Goal: Transaction & Acquisition: Purchase product/service

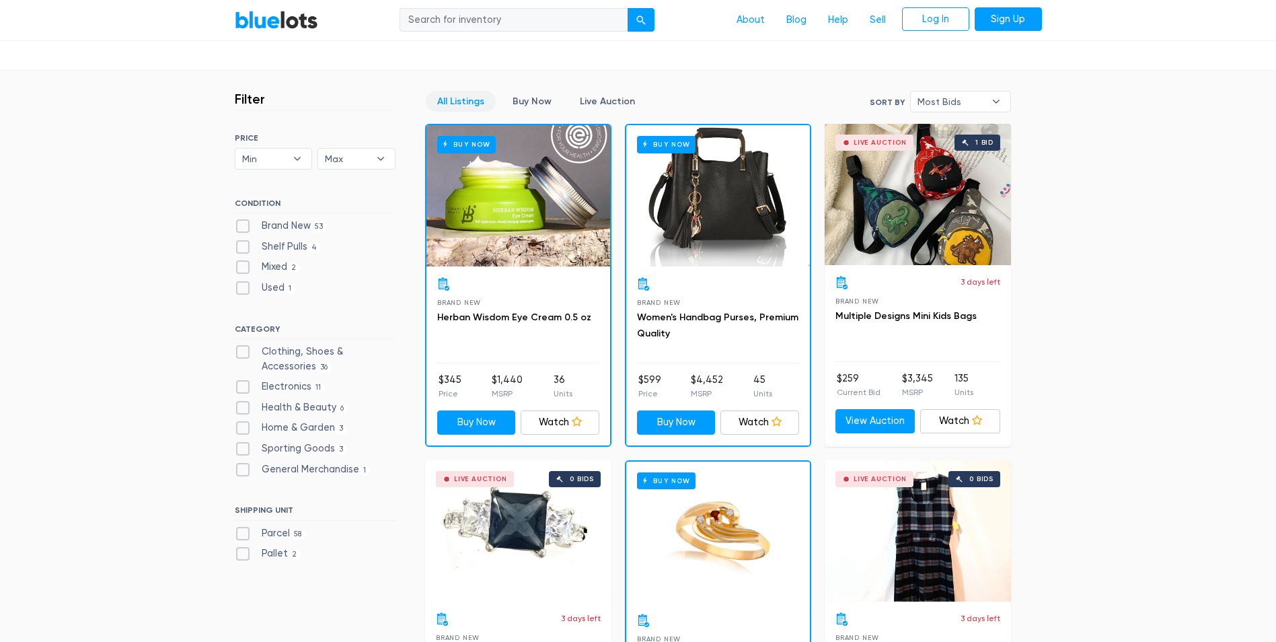
scroll to position [336, 0]
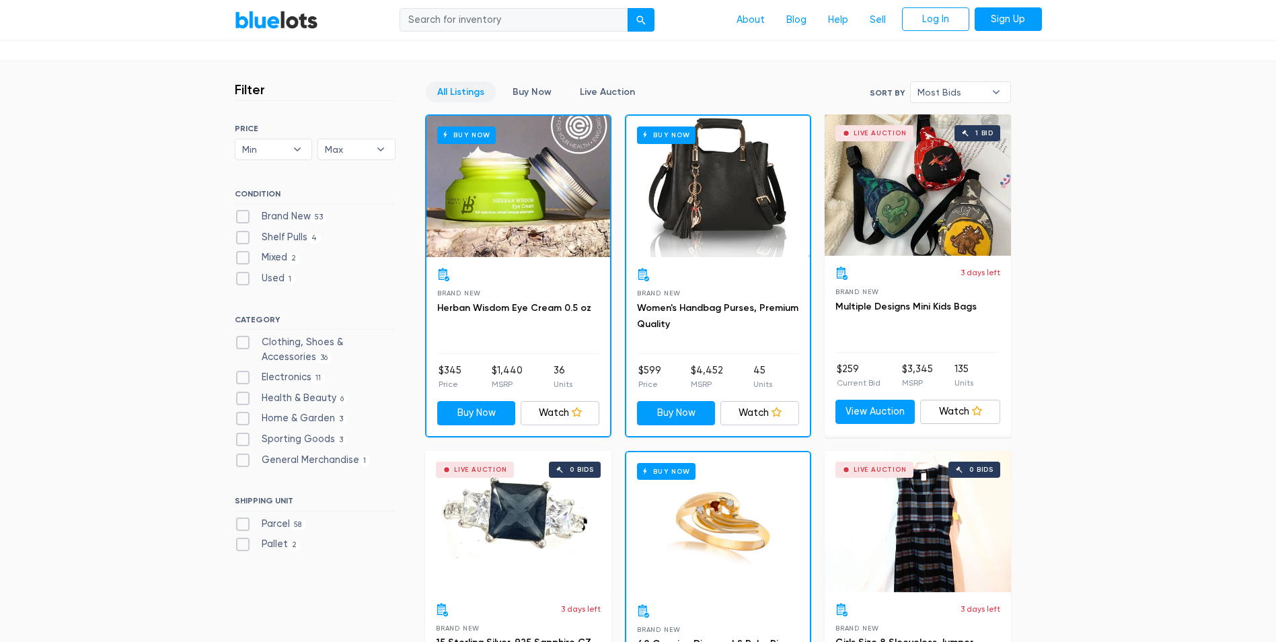
click at [242, 343] on label "Clothing, Shoes & Accessories 36" at bounding box center [315, 349] width 161 height 29
click at [242, 343] on Accessories"] "Clothing, Shoes & Accessories 36" at bounding box center [239, 339] width 9 height 9
checkbox Accessories"] "true"
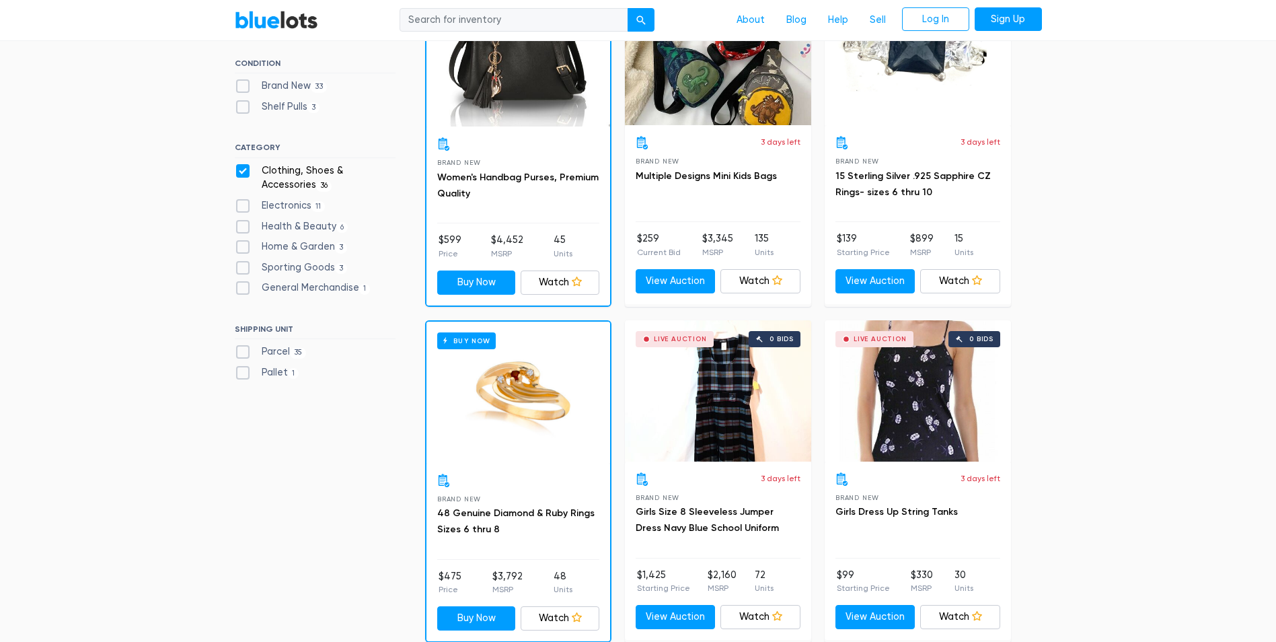
scroll to position [202, 0]
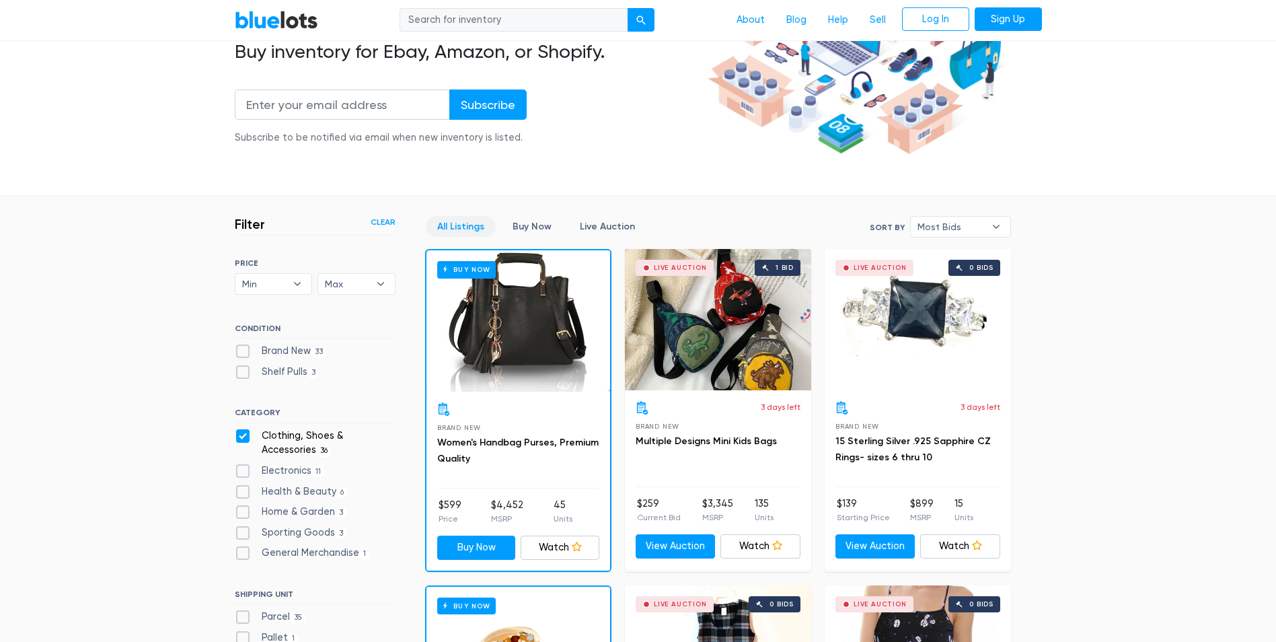
click at [385, 225] on link "Clear" at bounding box center [383, 222] width 25 height 12
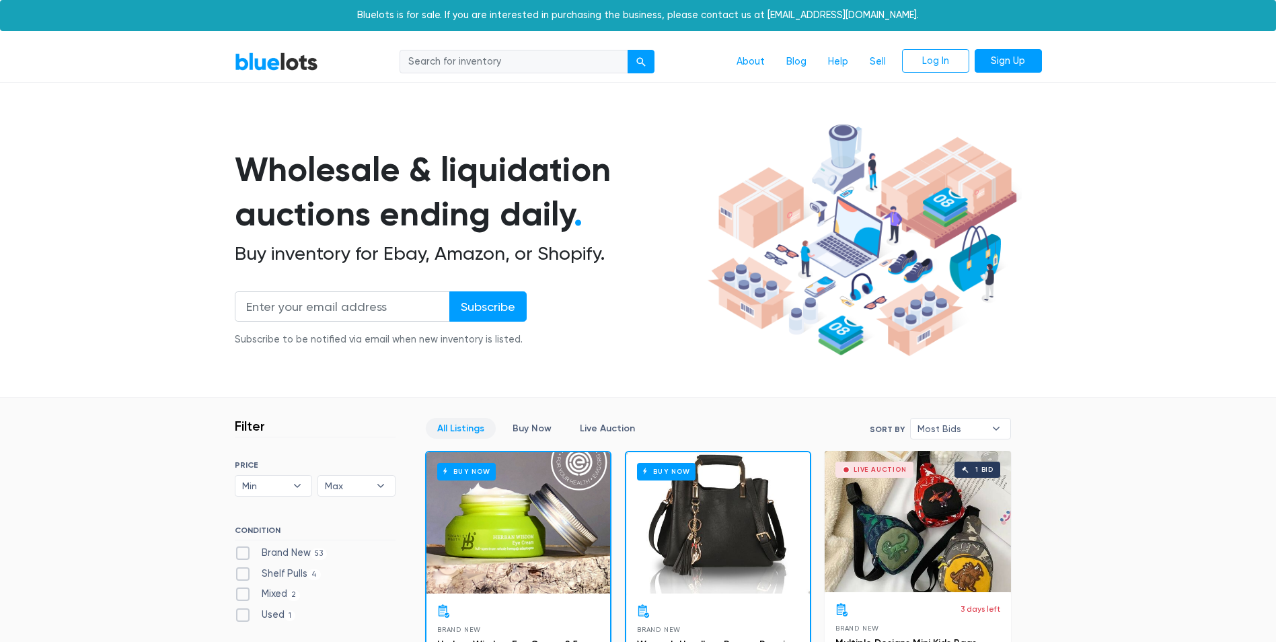
scroll to position [362, 0]
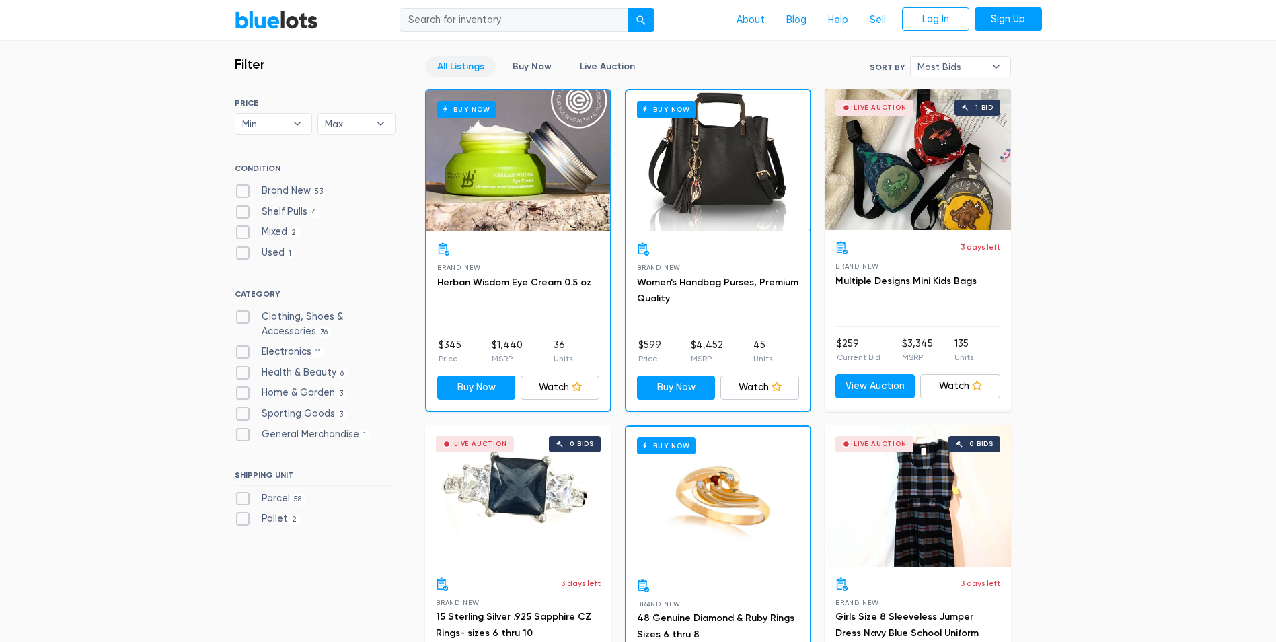
click at [240, 313] on label "Clothing, Shoes & Accessories 36" at bounding box center [315, 323] width 161 height 29
click at [240, 313] on Accessories"] "Clothing, Shoes & Accessories 36" at bounding box center [239, 313] width 9 height 9
checkbox Accessories"] "true"
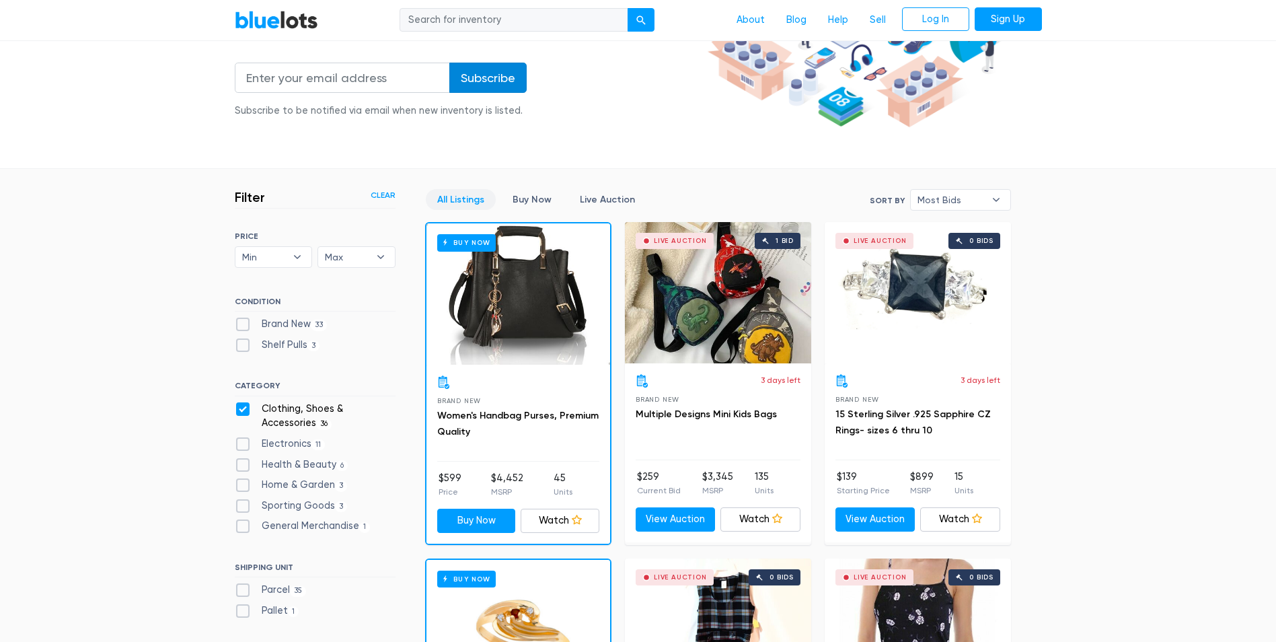
scroll to position [269, 0]
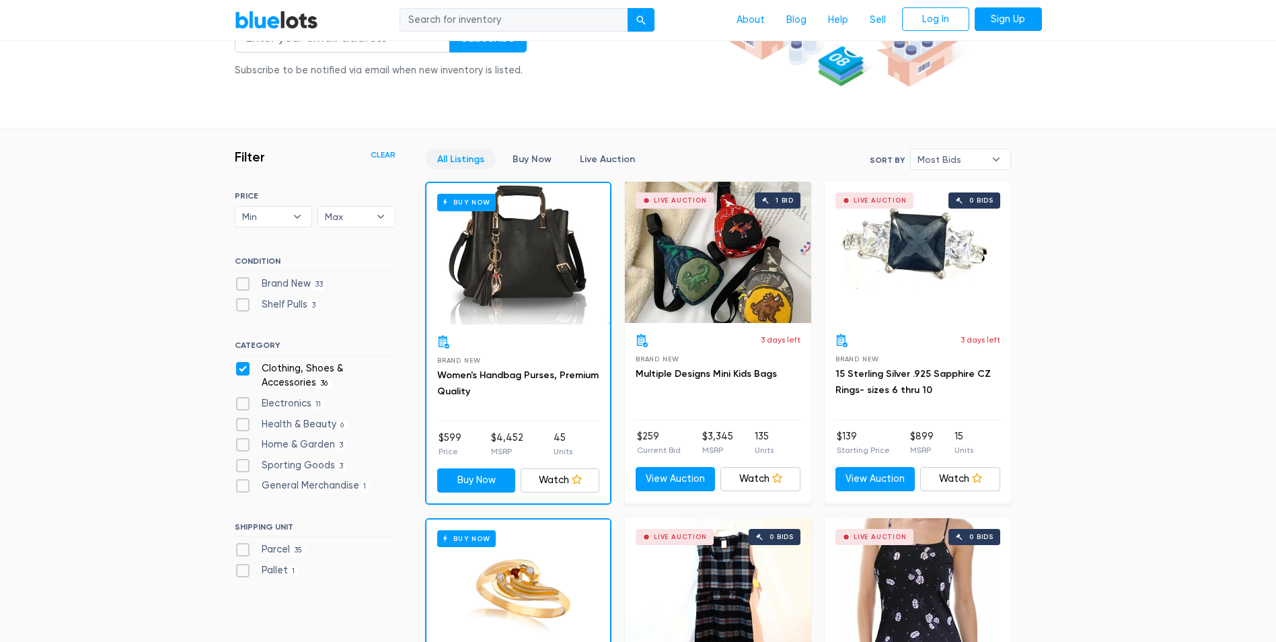
click at [244, 552] on label "Parcel 35" at bounding box center [271, 549] width 72 height 15
click at [243, 551] on input "Parcel 35" at bounding box center [239, 546] width 9 height 9
checkbox input "true"
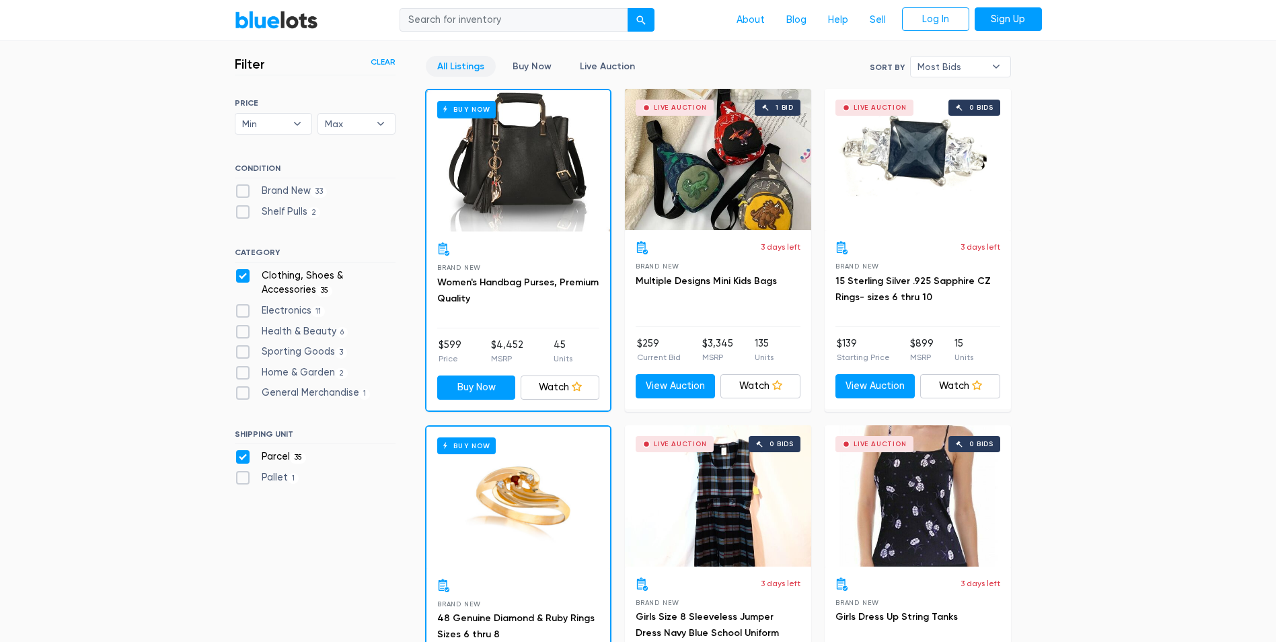
scroll to position [362, 0]
click at [245, 476] on label "Pallet 1" at bounding box center [267, 477] width 65 height 15
click at [243, 476] on input "Pallet 1" at bounding box center [239, 474] width 9 height 9
checkbox input "true"
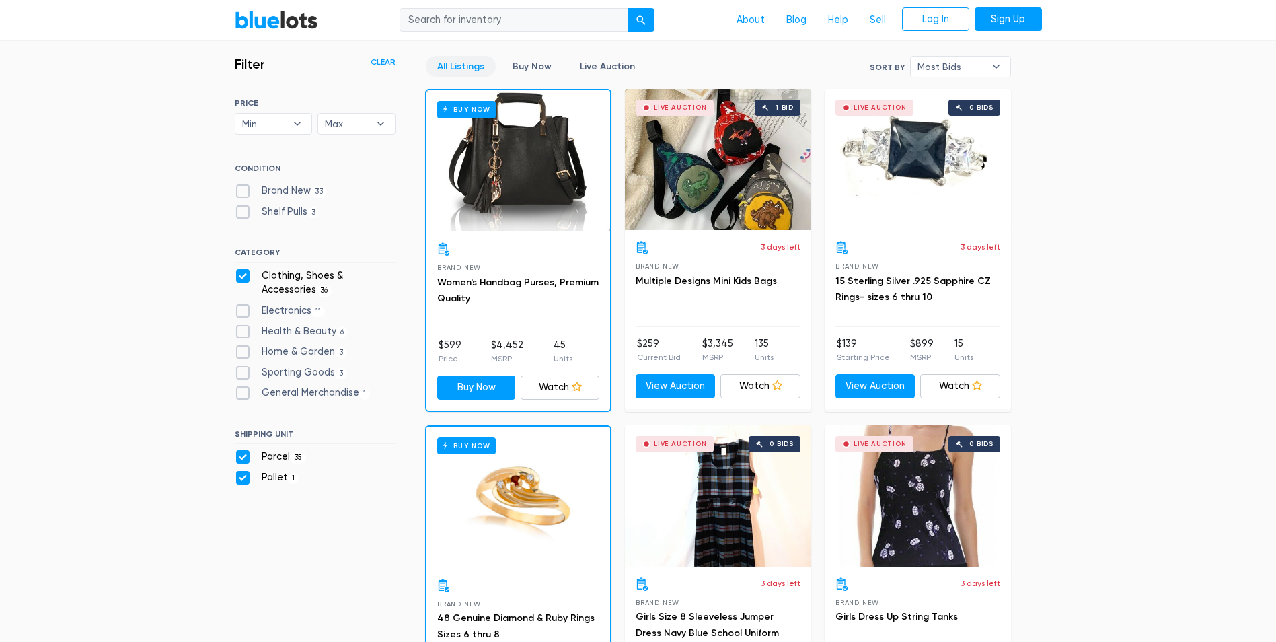
click at [890, 165] on div "Live Auction 0 bids" at bounding box center [918, 159] width 186 height 141
click at [239, 455] on label "Parcel 35" at bounding box center [271, 456] width 72 height 15
click at [239, 455] on input "Parcel 35" at bounding box center [239, 453] width 9 height 9
checkbox input "false"
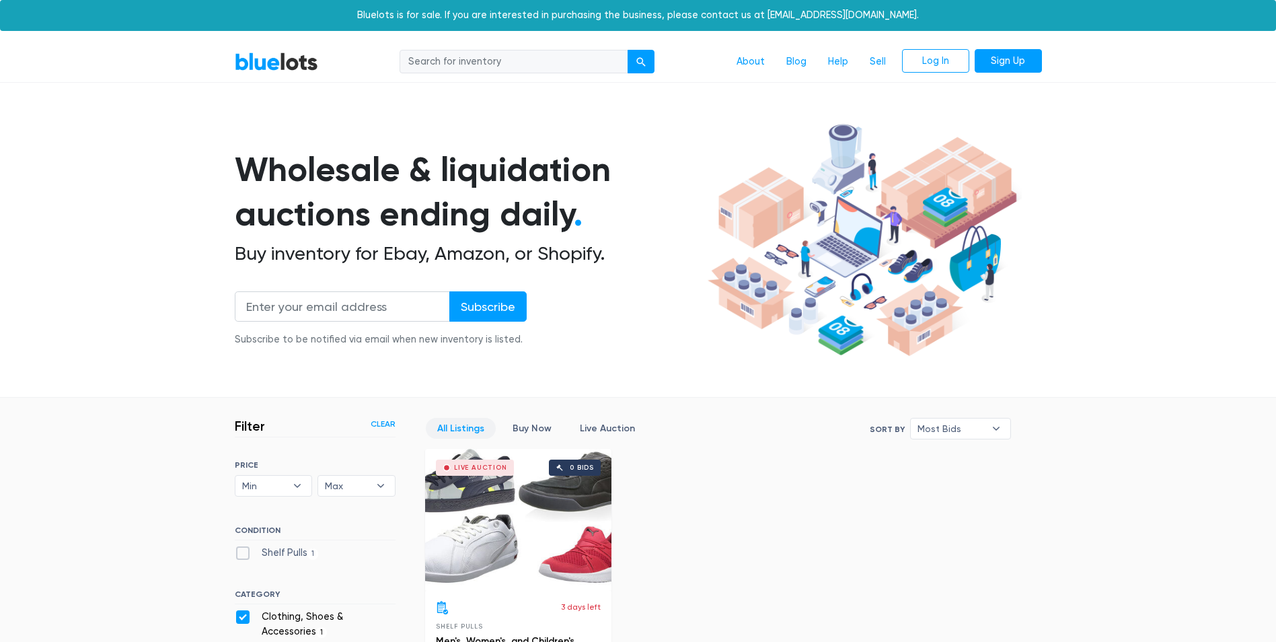
scroll to position [362, 0]
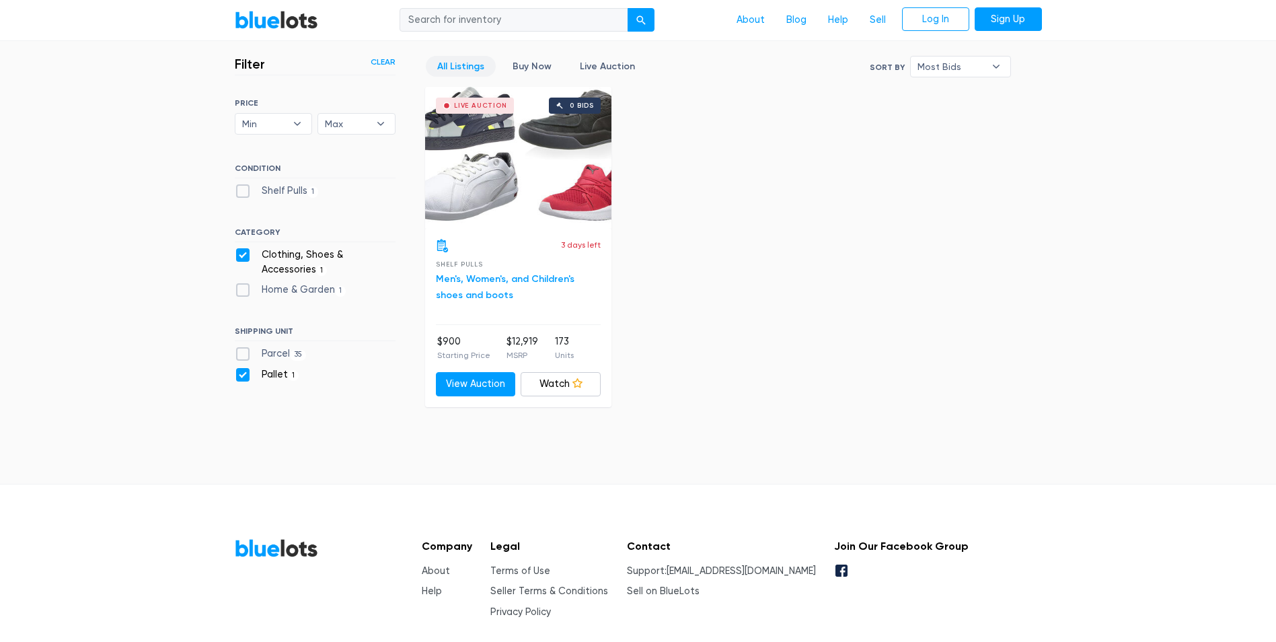
click at [545, 278] on link "Men's, Women's, and Children's shoes and boots" at bounding box center [505, 287] width 139 height 28
